Goal: Navigation & Orientation: Find specific page/section

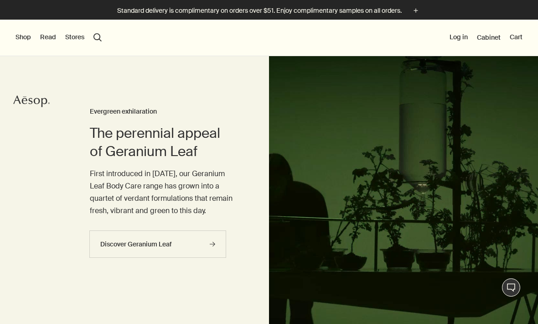
click at [421, 12] on icon "plus" at bounding box center [416, 10] width 10 height 10
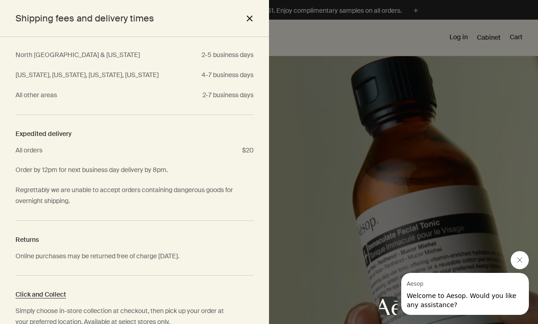
scroll to position [99, 0]
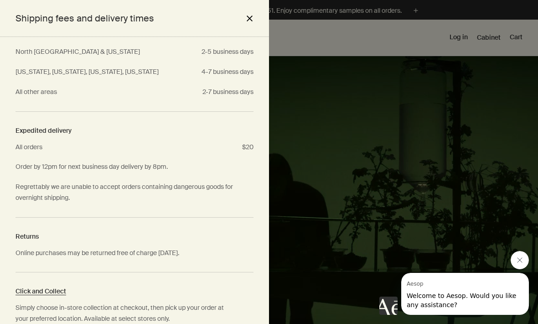
click at [314, 40] on div at bounding box center [269, 162] width 538 height 324
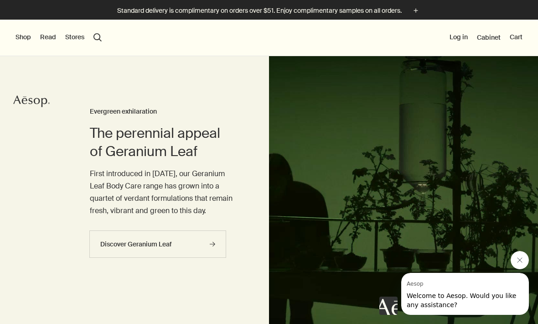
click at [25, 41] on button "Shop" at bounding box center [24, 37] width 16 height 9
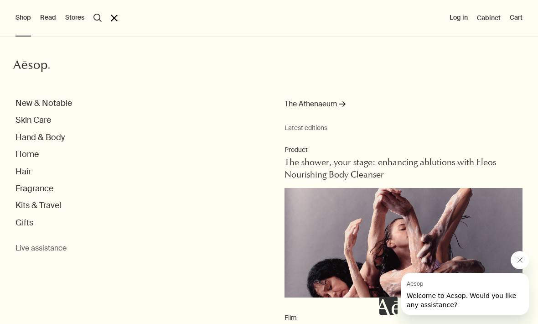
scroll to position [0, 0]
click at [38, 120] on button "Skin Care" at bounding box center [34, 120] width 36 height 10
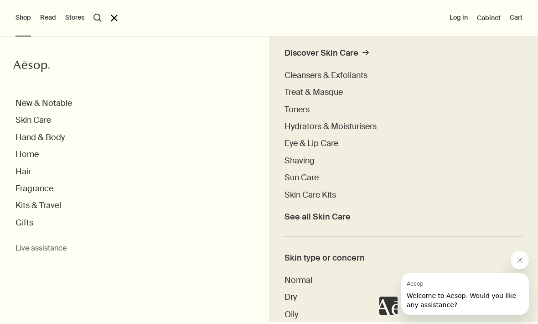
scroll to position [233, 0]
click at [349, 77] on span "Cleansers & Exfoliants" at bounding box center [326, 74] width 83 height 11
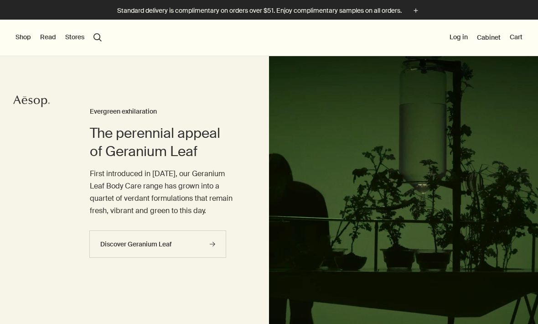
click at [22, 39] on button "Shop" at bounding box center [24, 37] width 16 height 9
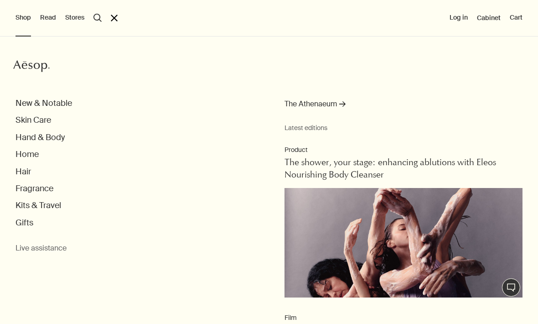
click at [59, 141] on button "Hand & Body" at bounding box center [40, 137] width 49 height 10
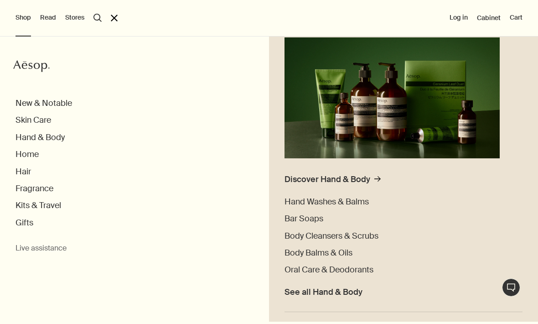
scroll to position [106, 0]
click at [321, 200] on span "Hand Washes & Balms" at bounding box center [327, 201] width 84 height 11
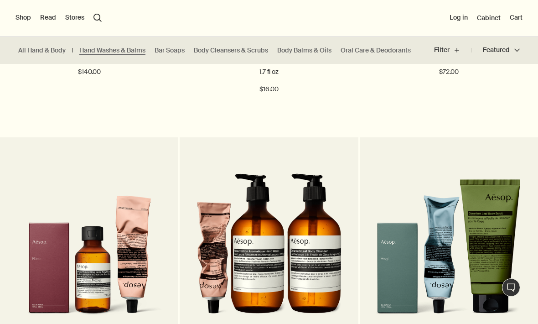
scroll to position [1139, 0]
